Goal: Task Accomplishment & Management: Complete application form

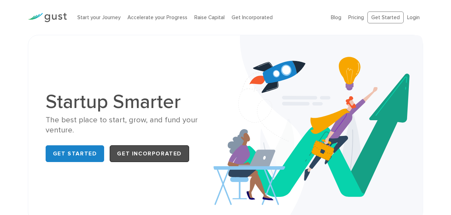
click at [133, 150] on link "Get Incorporated" at bounding box center [149, 153] width 79 height 17
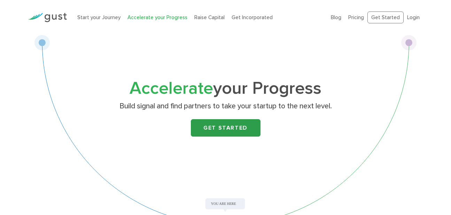
click at [240, 133] on link "Get Started" at bounding box center [226, 127] width 70 height 17
